Goal: Task Accomplishment & Management: Manage account settings

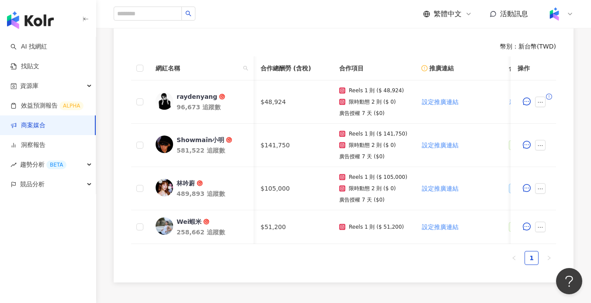
scroll to position [0, 128]
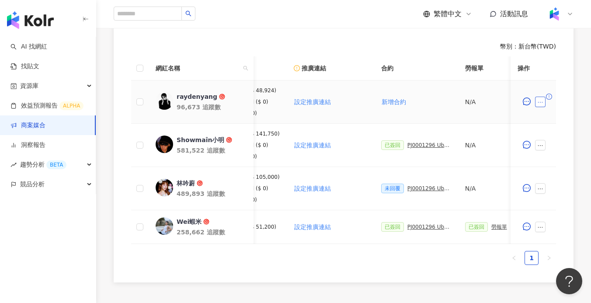
click at [541, 99] on icon "ellipsis" at bounding box center [540, 102] width 6 height 6
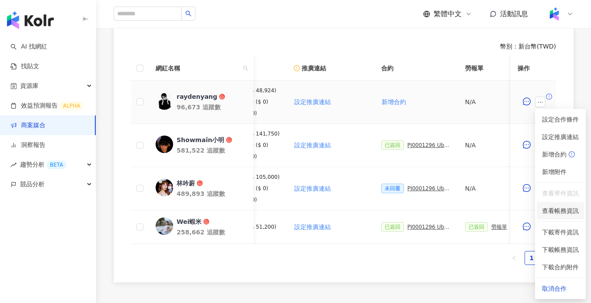
click at [569, 212] on span "查看帳務資訊" at bounding box center [560, 211] width 37 height 10
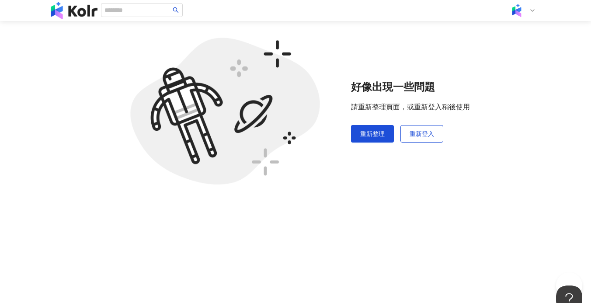
scroll to position [40, 0]
click at [404, 131] on button "重新登入" at bounding box center [421, 133] width 43 height 17
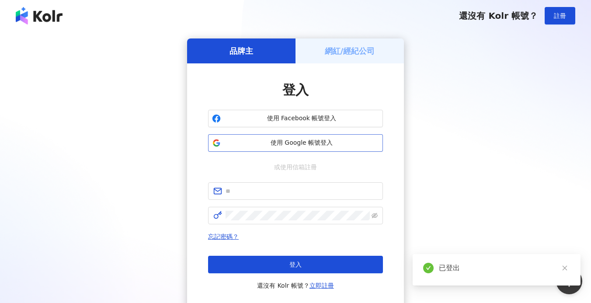
click at [296, 140] on span "使用 Google 帳號登入" at bounding box center [301, 142] width 155 height 9
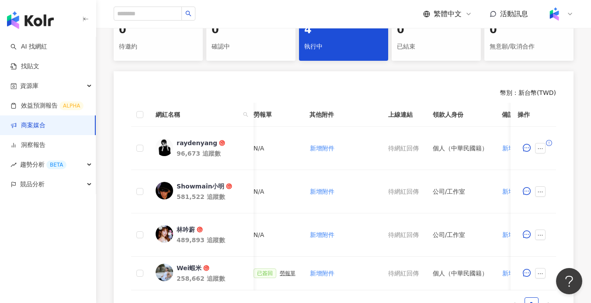
scroll to position [0, 457]
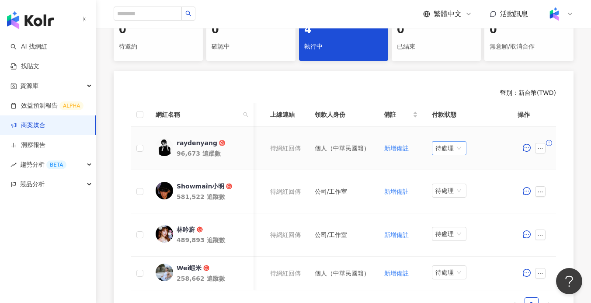
click at [446, 151] on span "待處理" at bounding box center [449, 148] width 28 height 13
click at [450, 180] on div "處理中" at bounding box center [449, 181] width 24 height 10
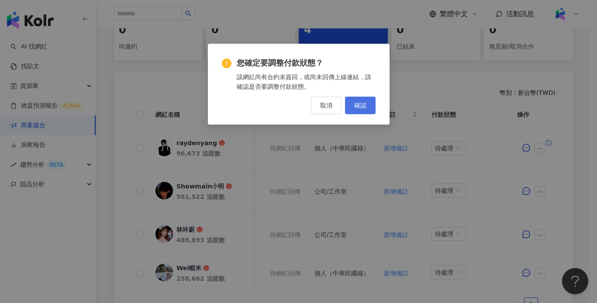
click at [372, 106] on button "確認" at bounding box center [360, 105] width 31 height 17
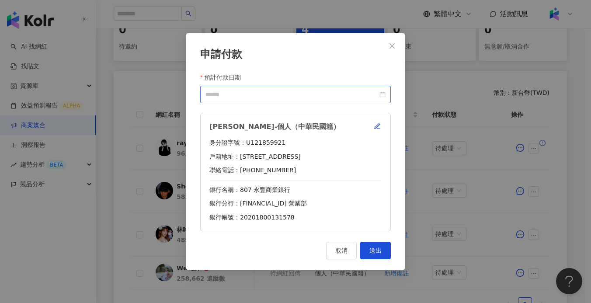
scroll to position [0, 450]
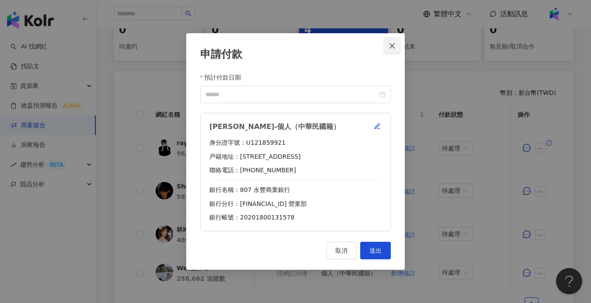
click at [394, 41] on button "Close" at bounding box center [391, 45] width 17 height 17
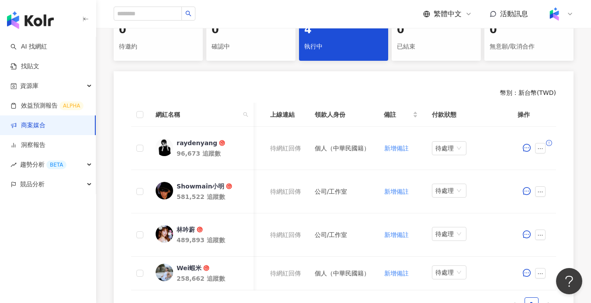
scroll to position [0, 387]
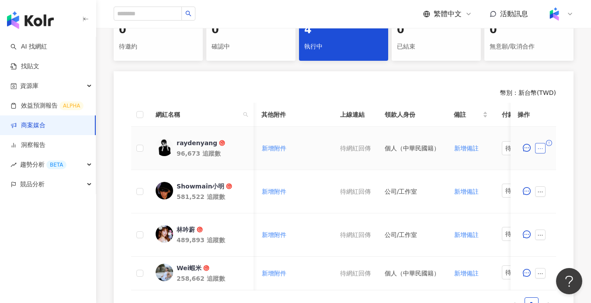
click at [539, 149] on icon "ellipsis" at bounding box center [540, 148] width 6 height 6
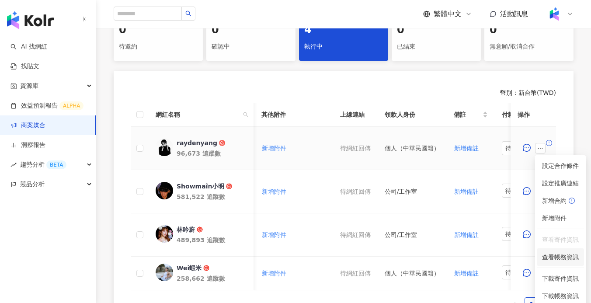
click at [560, 253] on span "查看帳務資訊" at bounding box center [560, 257] width 37 height 10
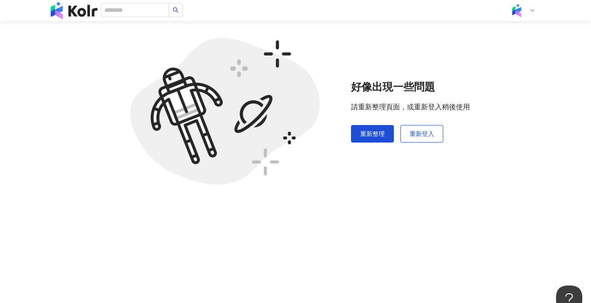
scroll to position [40, 0]
